Goal: Information Seeking & Learning: Learn about a topic

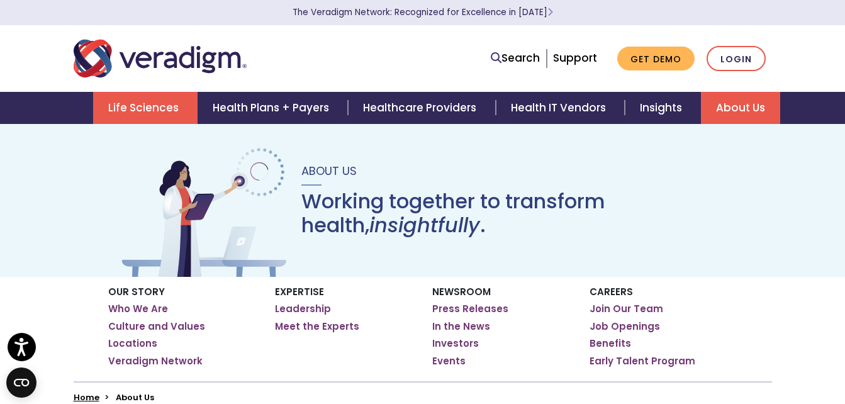
click at [153, 113] on link "Life Sciences" at bounding box center [145, 108] width 104 height 32
click at [181, 69] on img "Veradigm logo" at bounding box center [160, 59] width 173 height 42
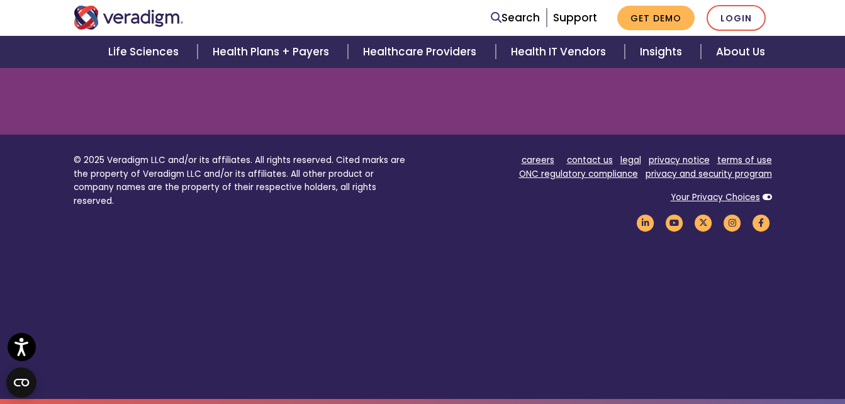
scroll to position [1594, 0]
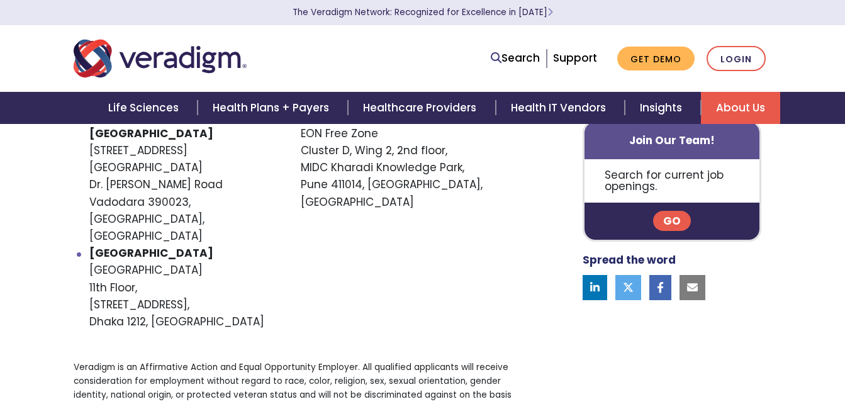
scroll to position [916, 0]
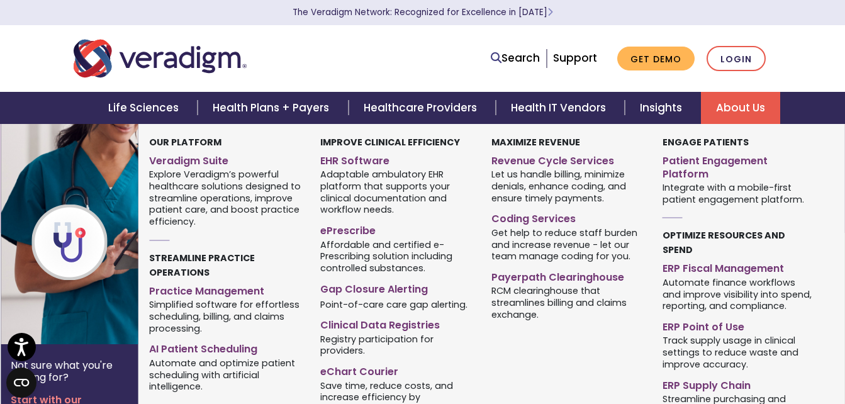
scroll to position [46, 0]
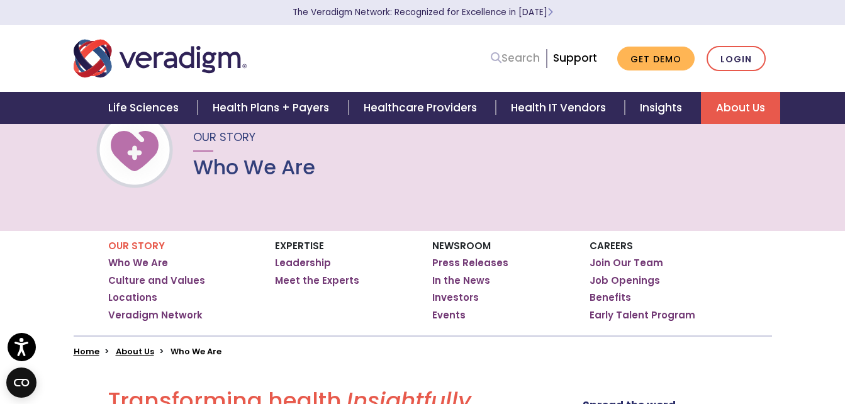
click at [535, 57] on link "Search" at bounding box center [515, 58] width 49 height 17
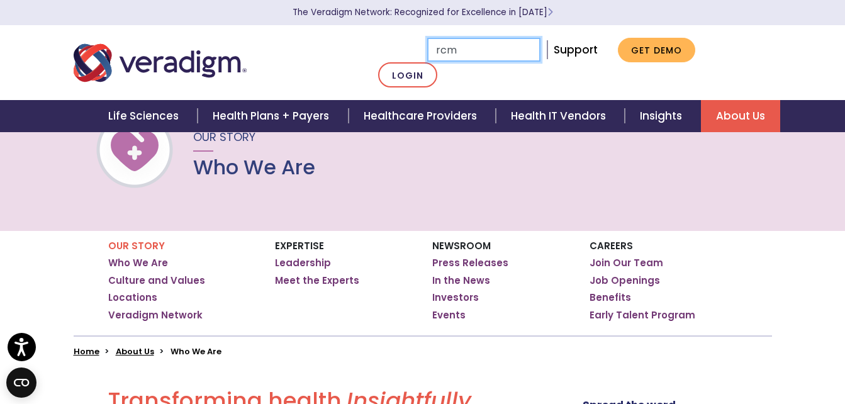
type input "rcm"
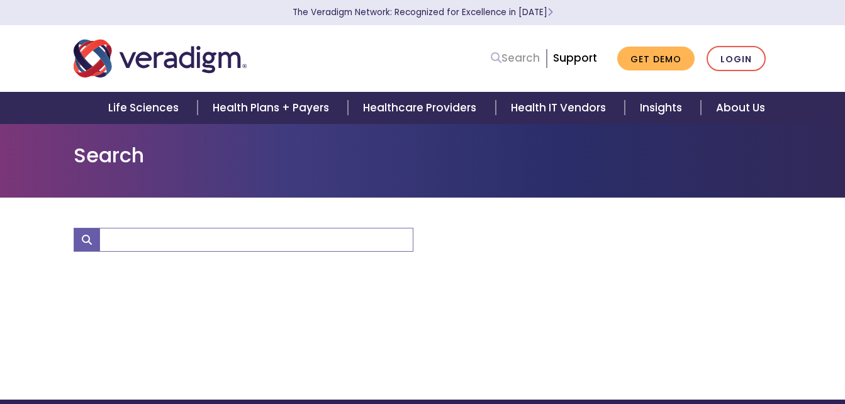
click at [509, 65] on link "Search" at bounding box center [515, 58] width 49 height 17
type input "rcm"
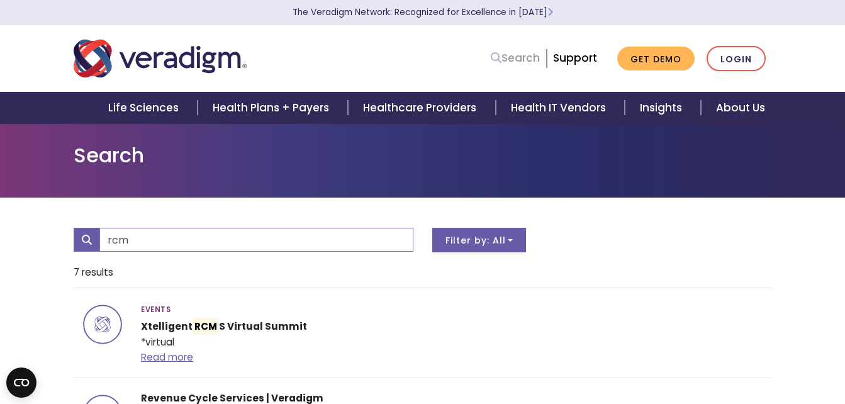
click at [510, 61] on link "Search" at bounding box center [515, 58] width 49 height 17
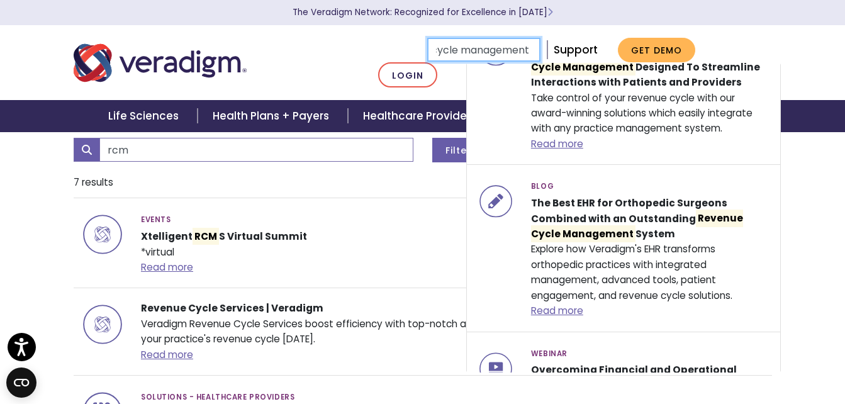
scroll to position [91, 0]
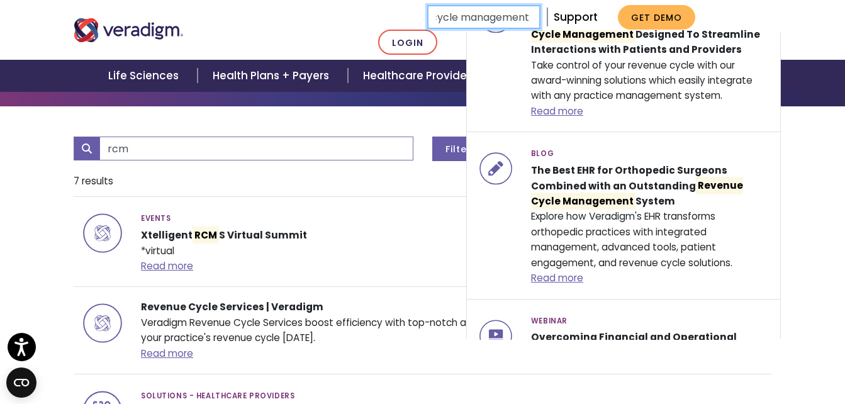
type input "revenue cycle management"
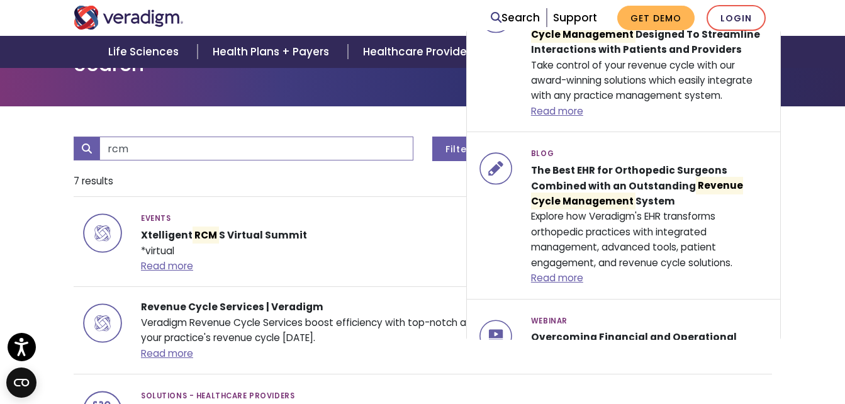
scroll to position [0, 0]
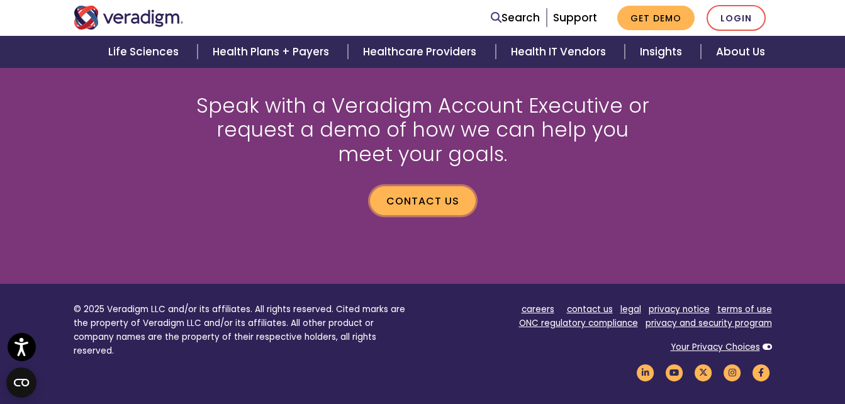
scroll to position [1799, 0]
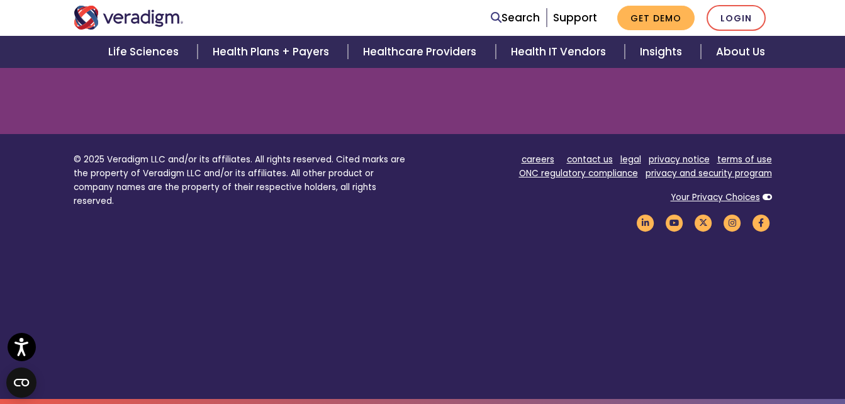
click at [343, 174] on p "© 2025 Veradigm LLC and/or its affiliates. All rights reserved. Cited marks are…" at bounding box center [244, 180] width 340 height 55
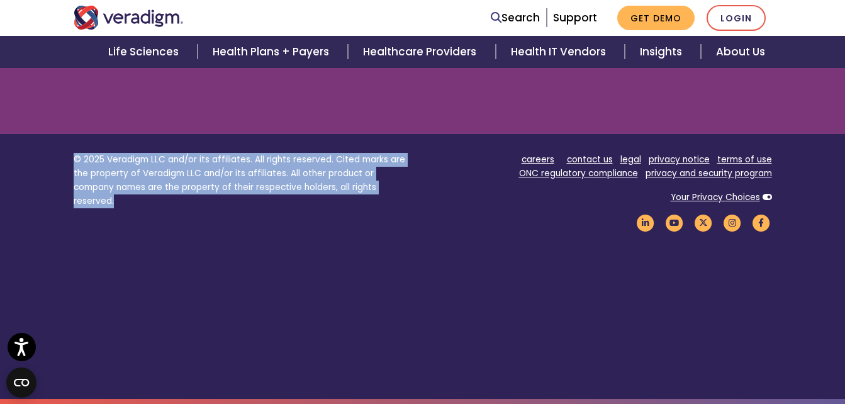
click at [343, 174] on p "© 2025 Veradigm LLC and/or its affiliates. All rights reserved. Cited marks are…" at bounding box center [244, 180] width 340 height 55
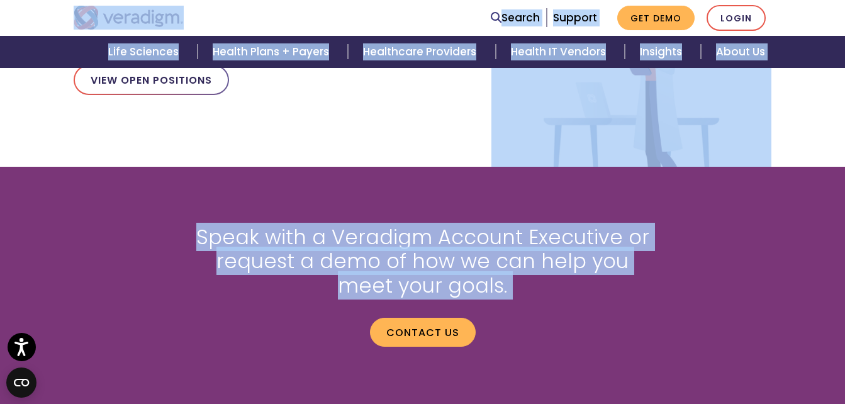
scroll to position [1478, 0]
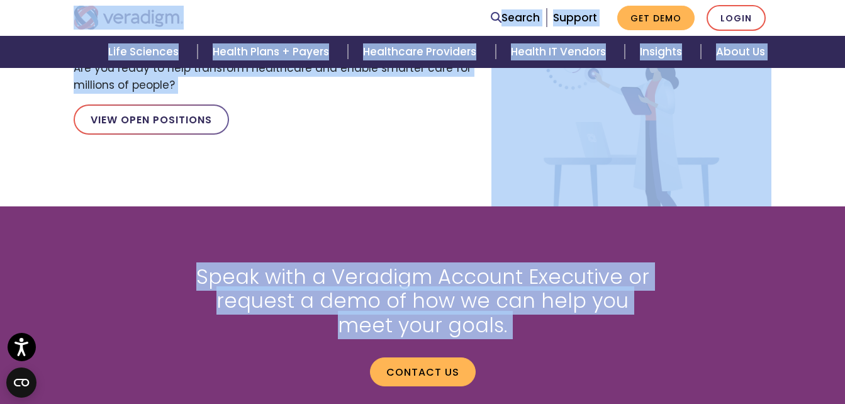
click at [205, 8] on div at bounding box center [213, 18] width 299 height 24
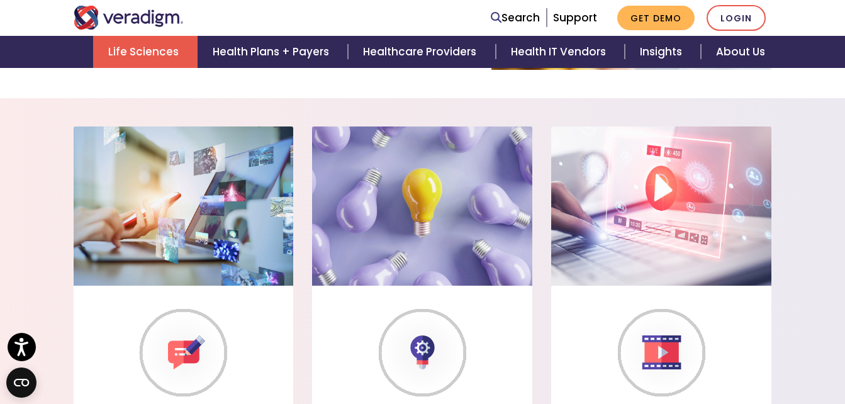
scroll to position [904, 0]
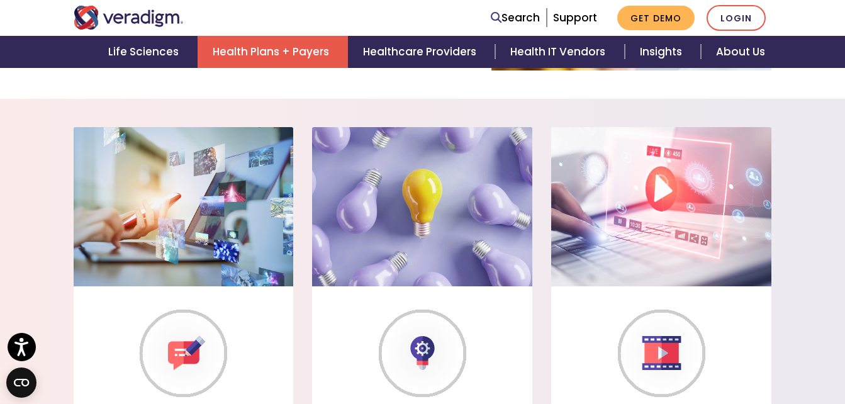
click at [293, 64] on link "Health Plans + Payers" at bounding box center [273, 52] width 150 height 32
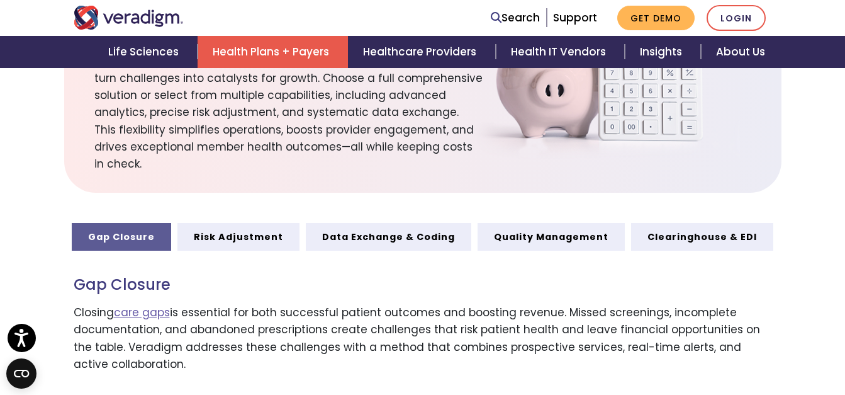
scroll to position [559, 0]
